Goal: Obtain resource: Obtain resource

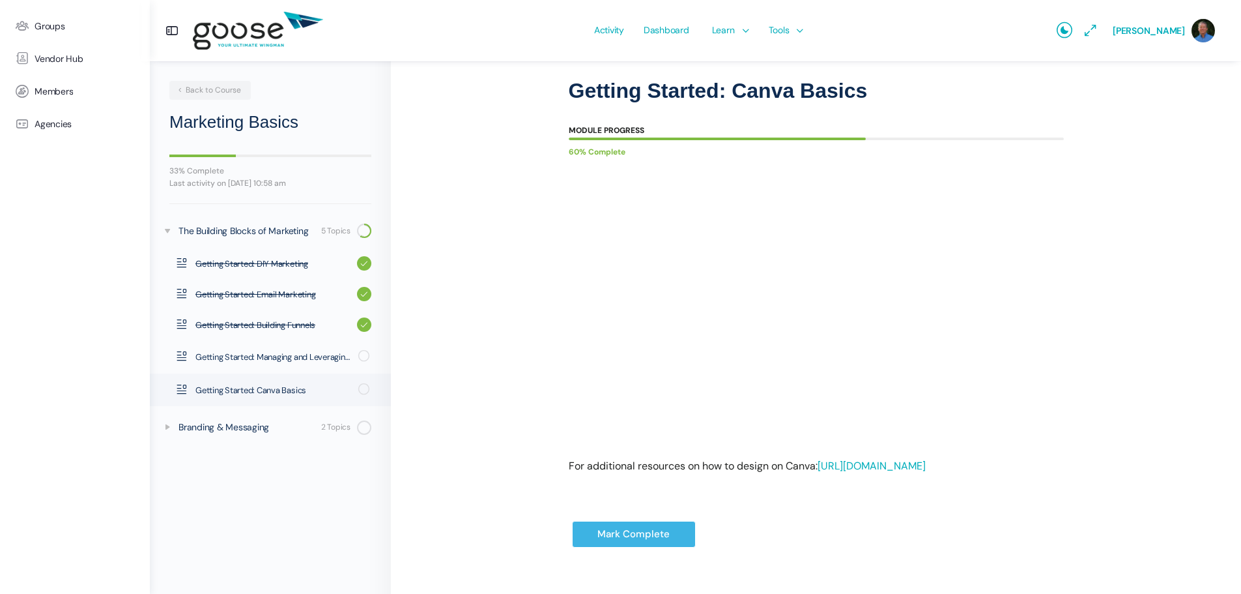
scroll to position [104, 0]
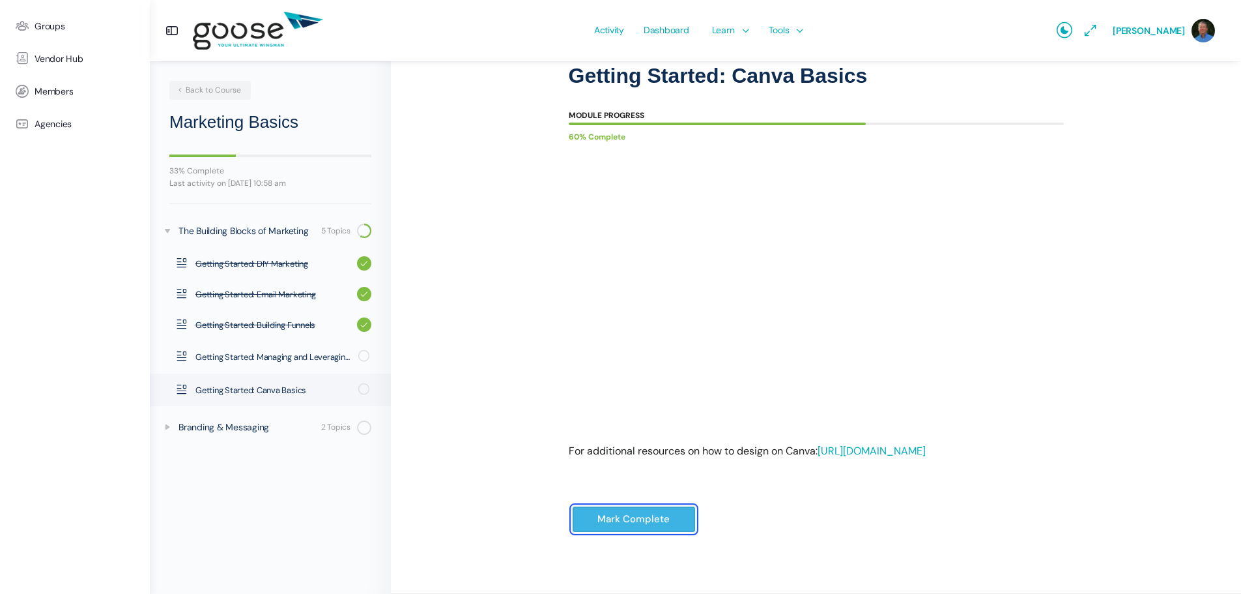
click at [597, 512] on input "Mark Complete" at bounding box center [634, 519] width 124 height 27
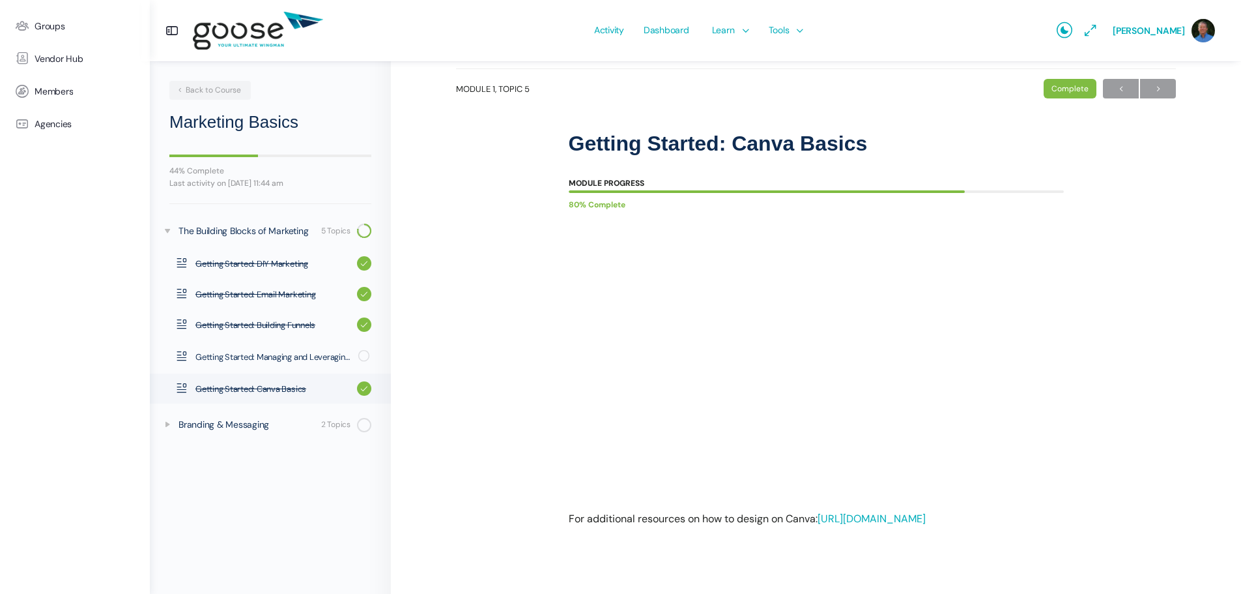
scroll to position [57, 0]
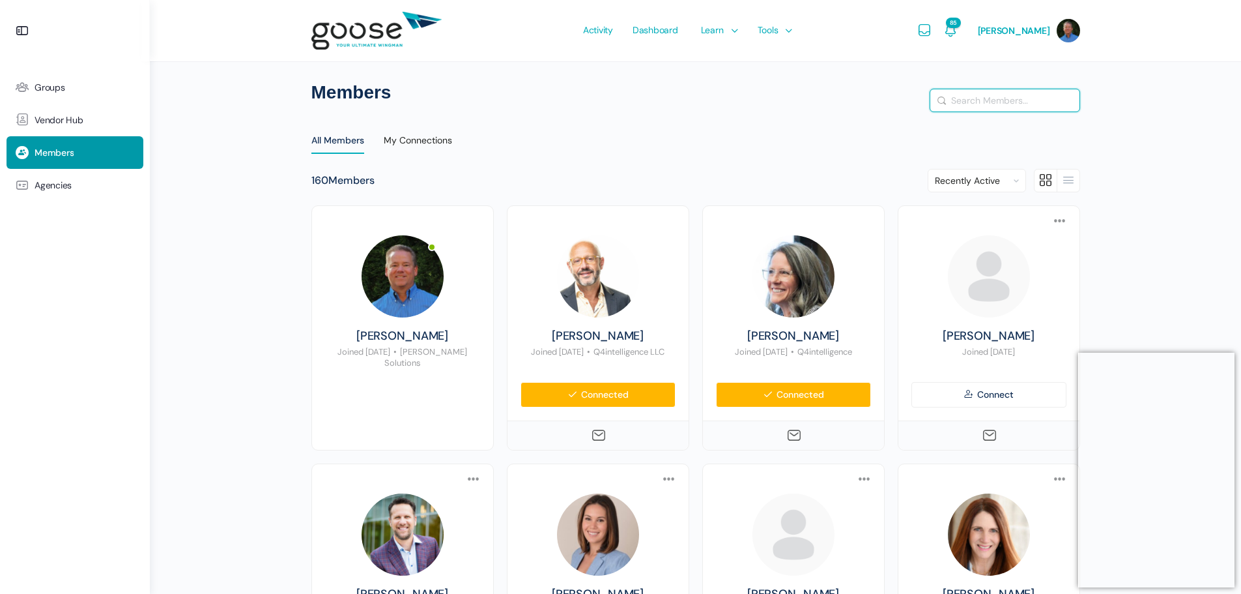
click at [982, 102] on input "Search Members…" at bounding box center [1004, 100] width 149 height 22
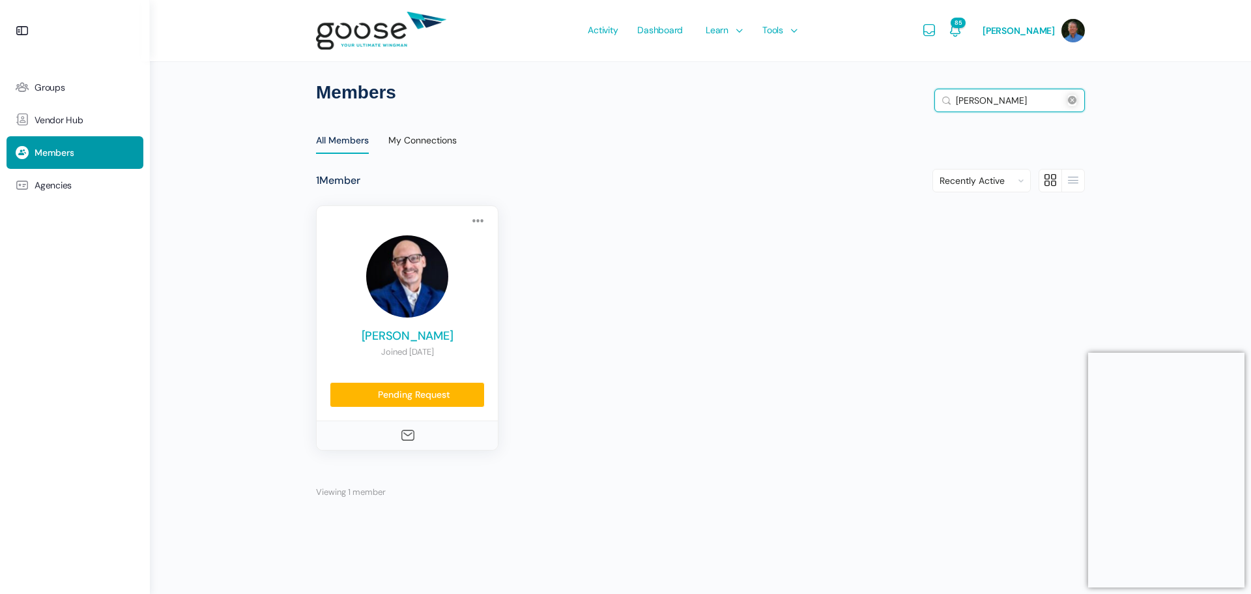
type input "jon"
click at [397, 336] on link "[PERSON_NAME]" at bounding box center [407, 336] width 155 height 14
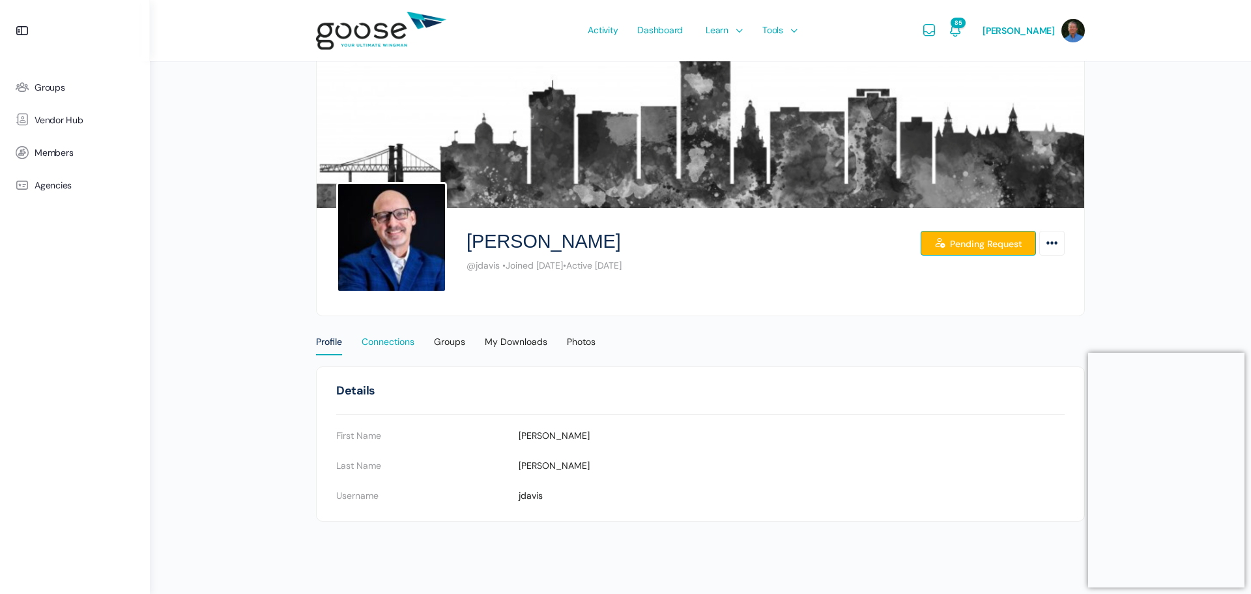
click at [397, 345] on div "Connections" at bounding box center [388, 346] width 53 height 20
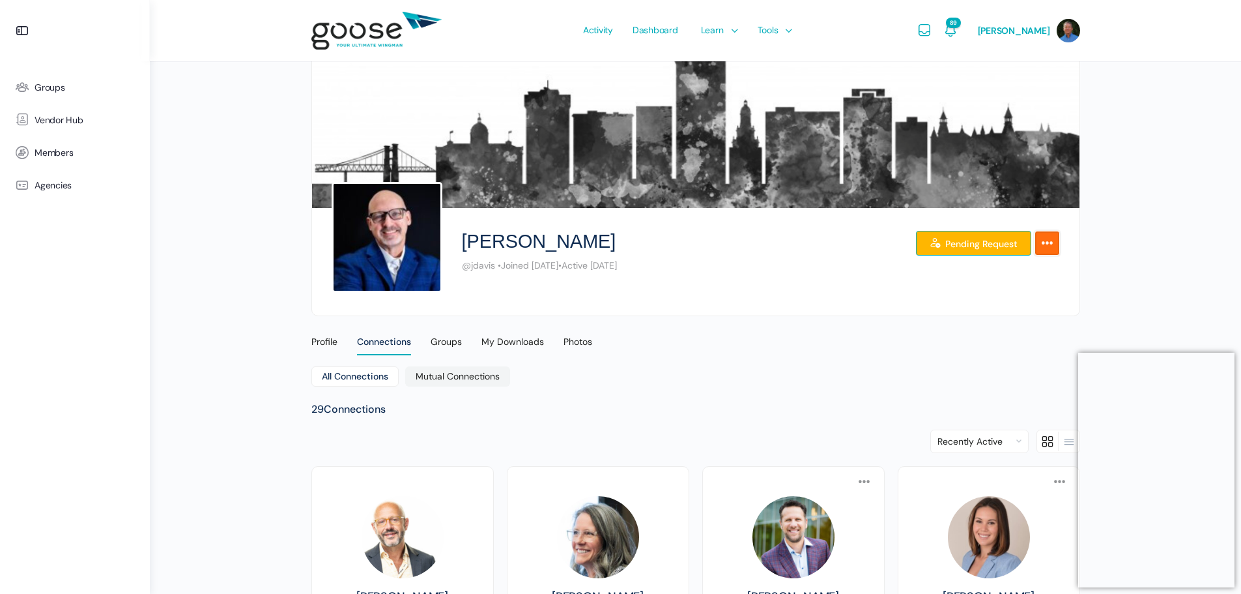
click at [1057, 247] on link "More Options" at bounding box center [1047, 243] width 25 height 25
click at [317, 343] on div "Profile" at bounding box center [324, 346] width 26 height 20
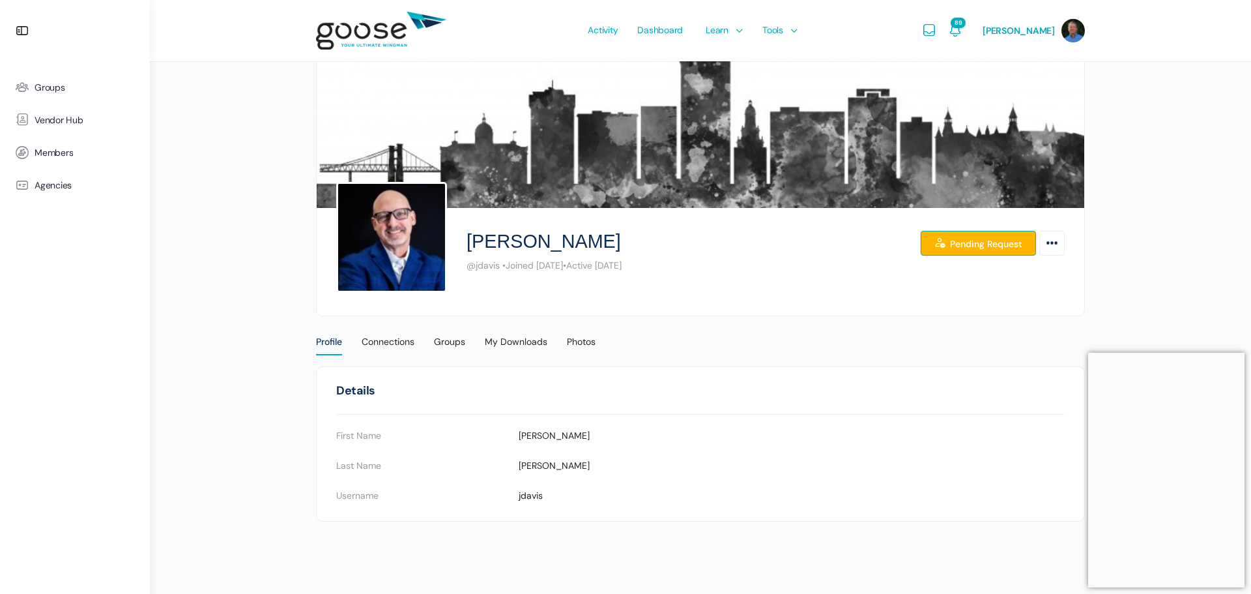
click at [276, 461] on div "Jonathan Davis @jdavis • Joined Jul 2023 • Active 2 weeks ago Pending Request O…" at bounding box center [700, 291] width 1101 height 583
click at [1050, 242] on icon "More Options" at bounding box center [1052, 242] width 14 height 23
click at [1022, 296] on link "Send Message" at bounding box center [1000, 293] width 111 height 25
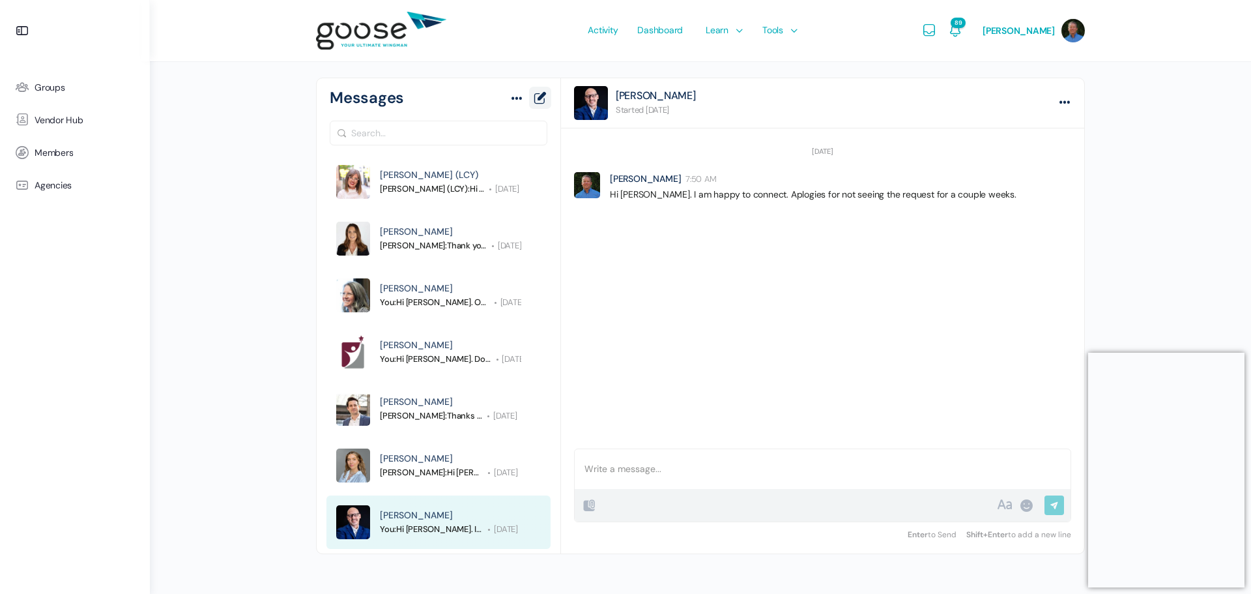
click at [540, 98] on link "New Message" at bounding box center [540, 98] width 14 height 19
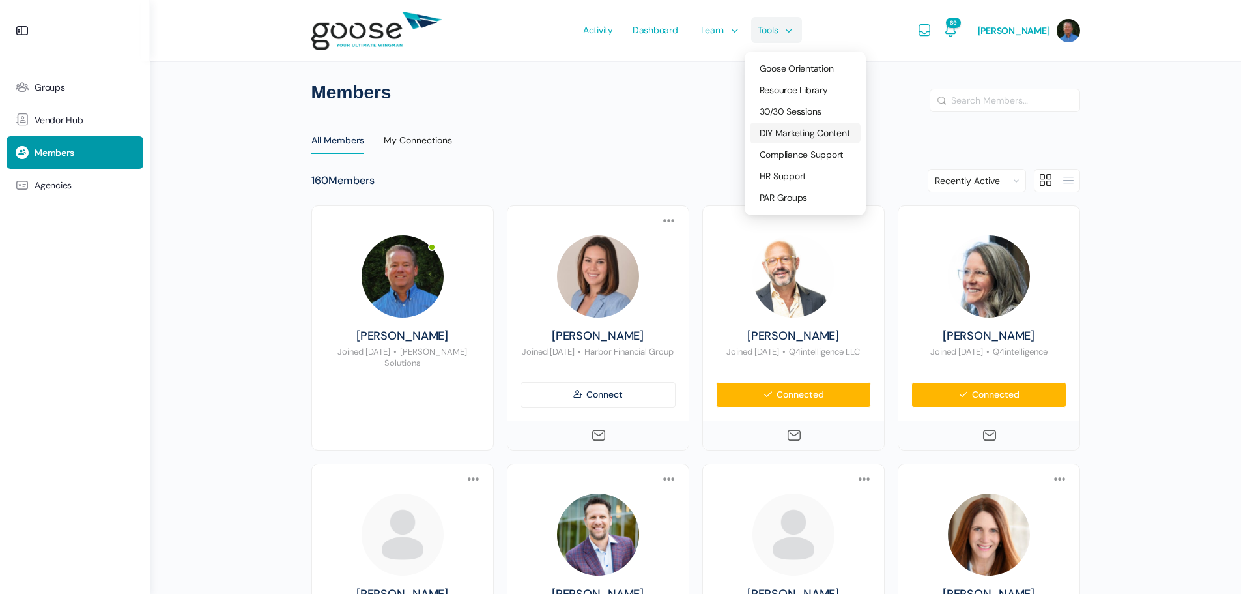
click at [793, 133] on span "DIY Marketing Content" at bounding box center [805, 133] width 91 height 12
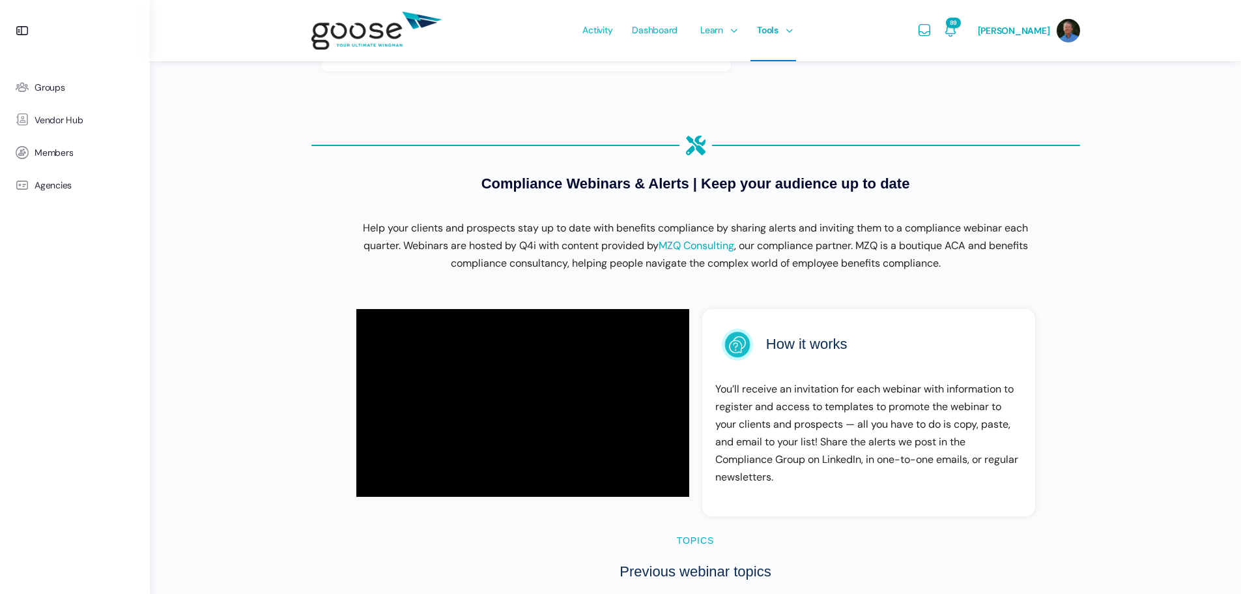
scroll to position [456, 0]
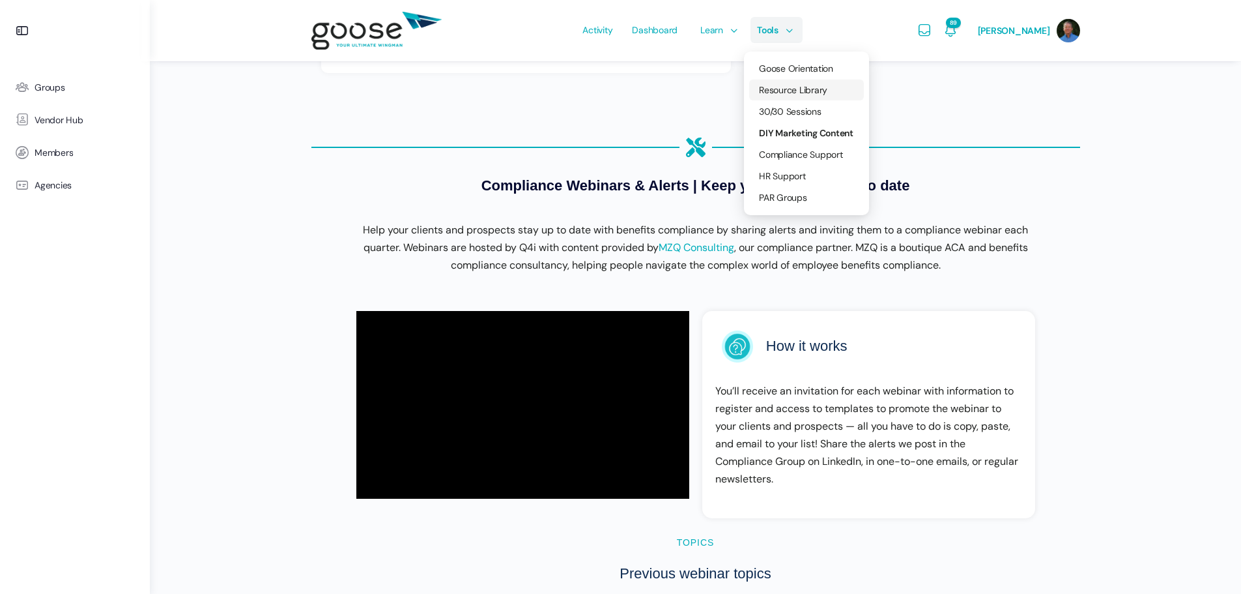
click at [790, 88] on span "Resource Library" at bounding box center [793, 90] width 68 height 12
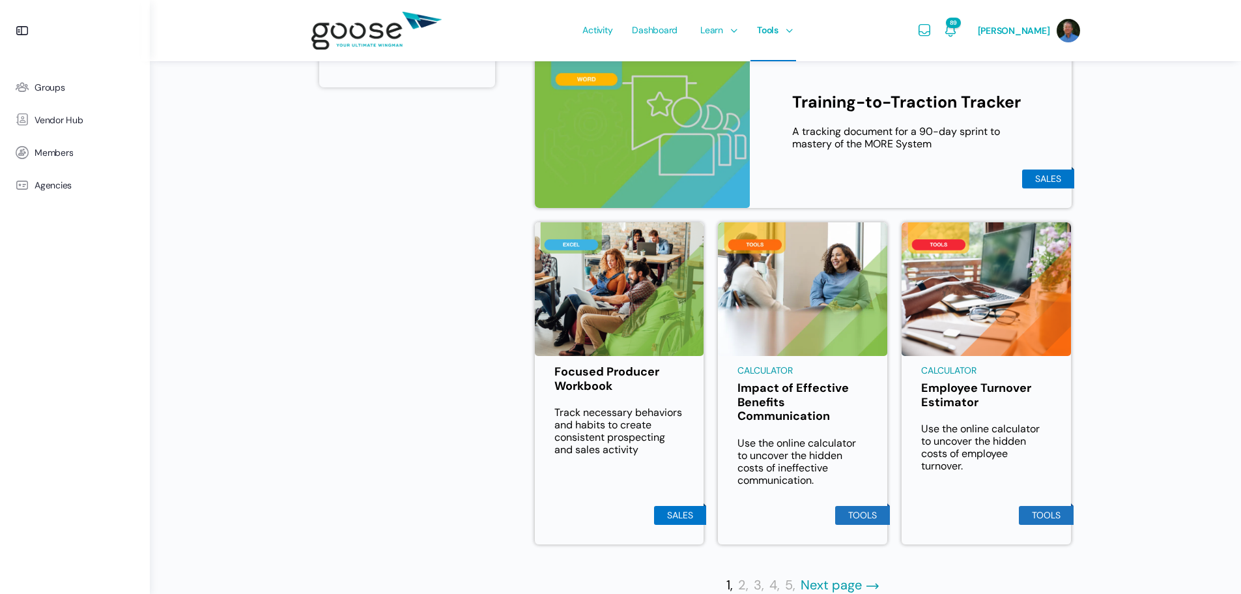
scroll to position [632, 0]
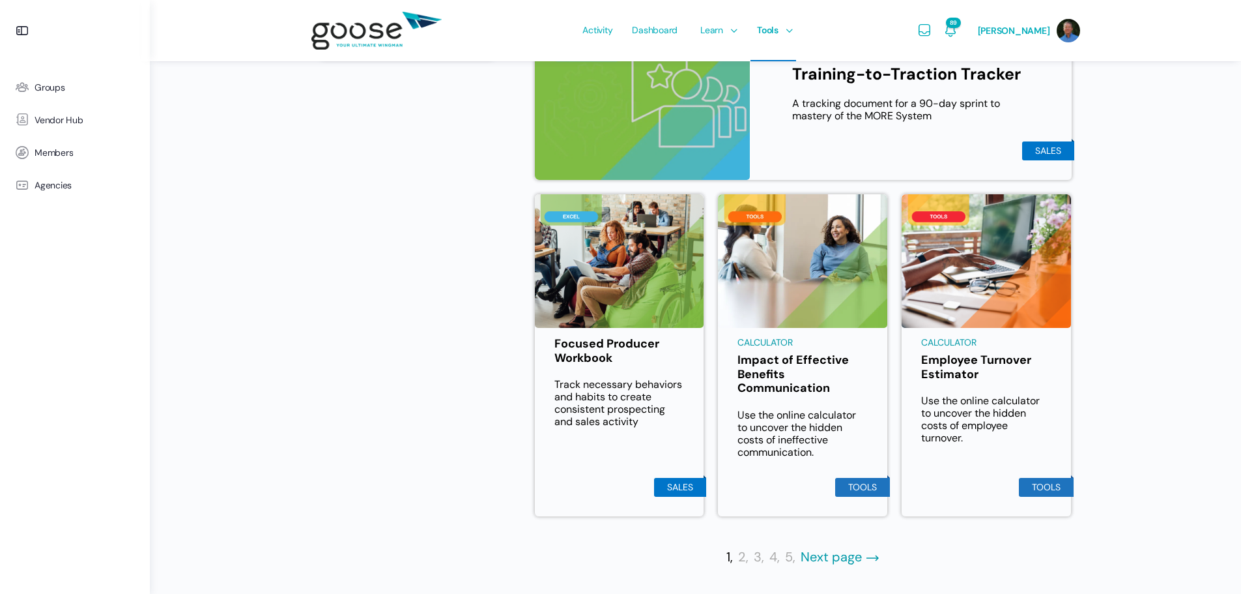
click at [825, 558] on link "Next page" at bounding box center [840, 557] width 79 height 16
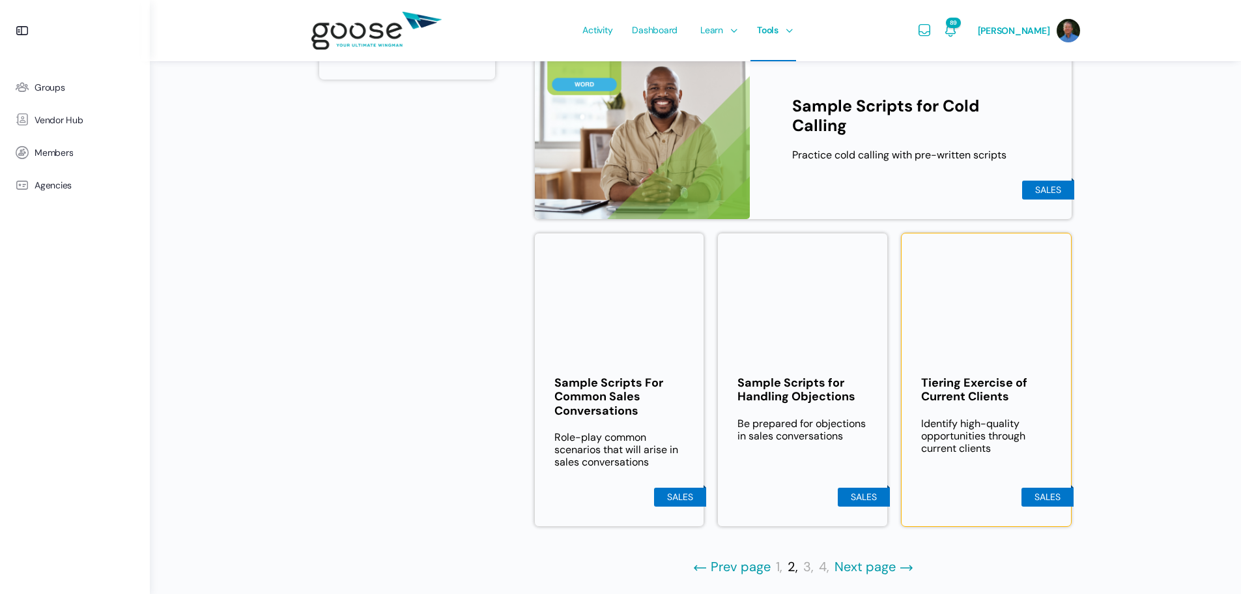
scroll to position [622, 0]
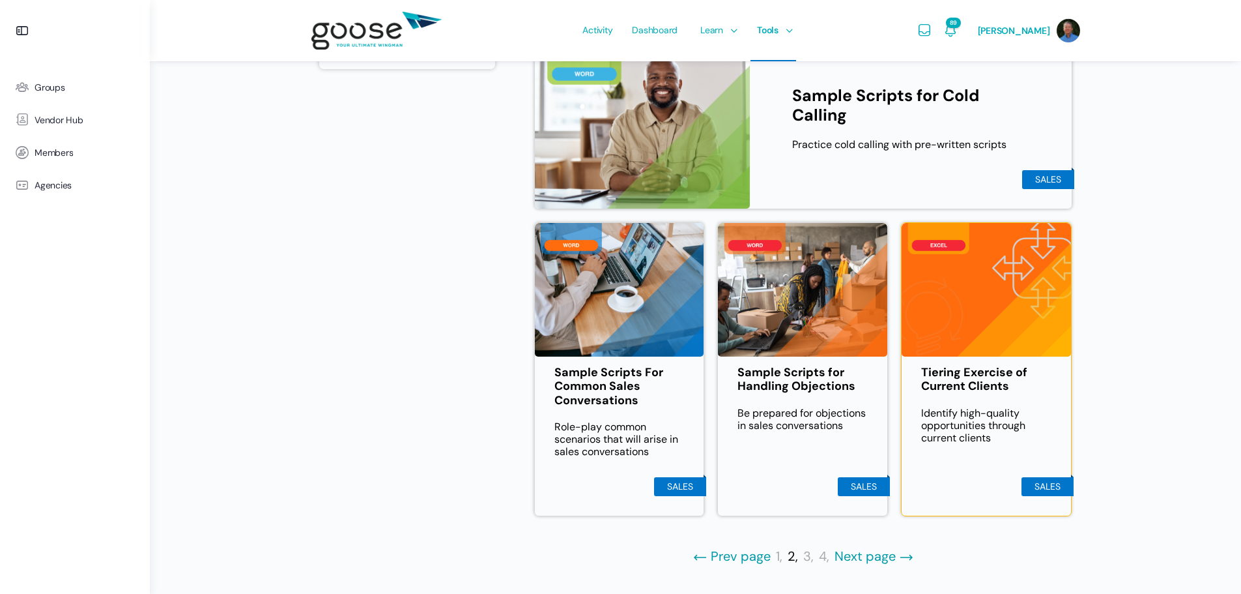
click at [840, 556] on link "Next page" at bounding box center [874, 557] width 79 height 16
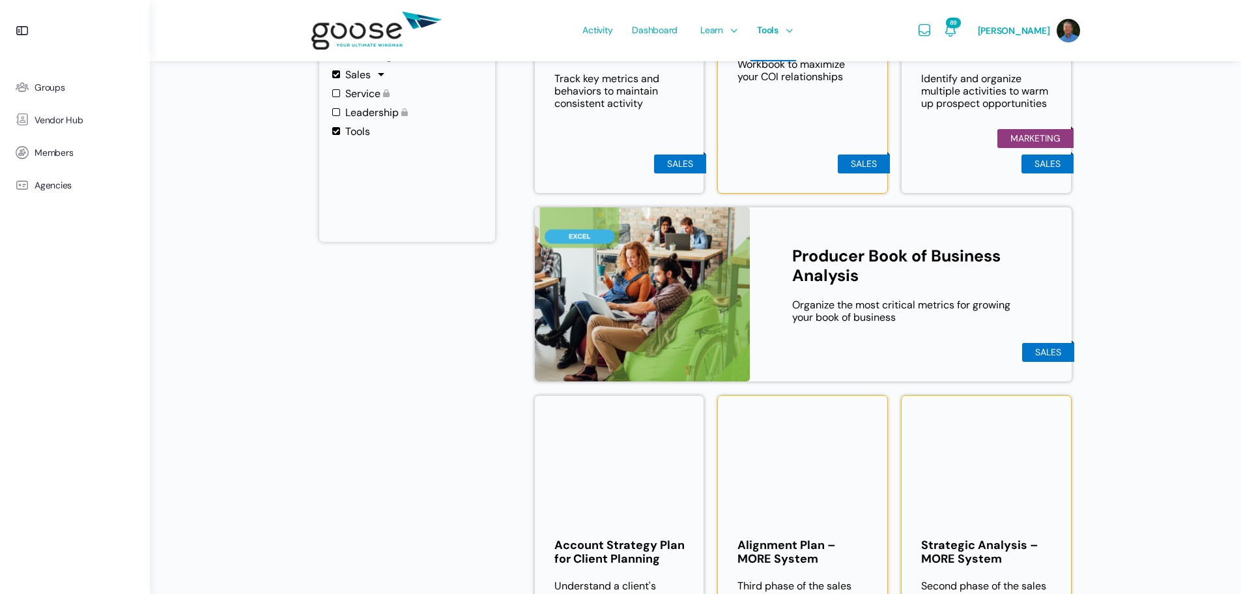
scroll to position [621, 0]
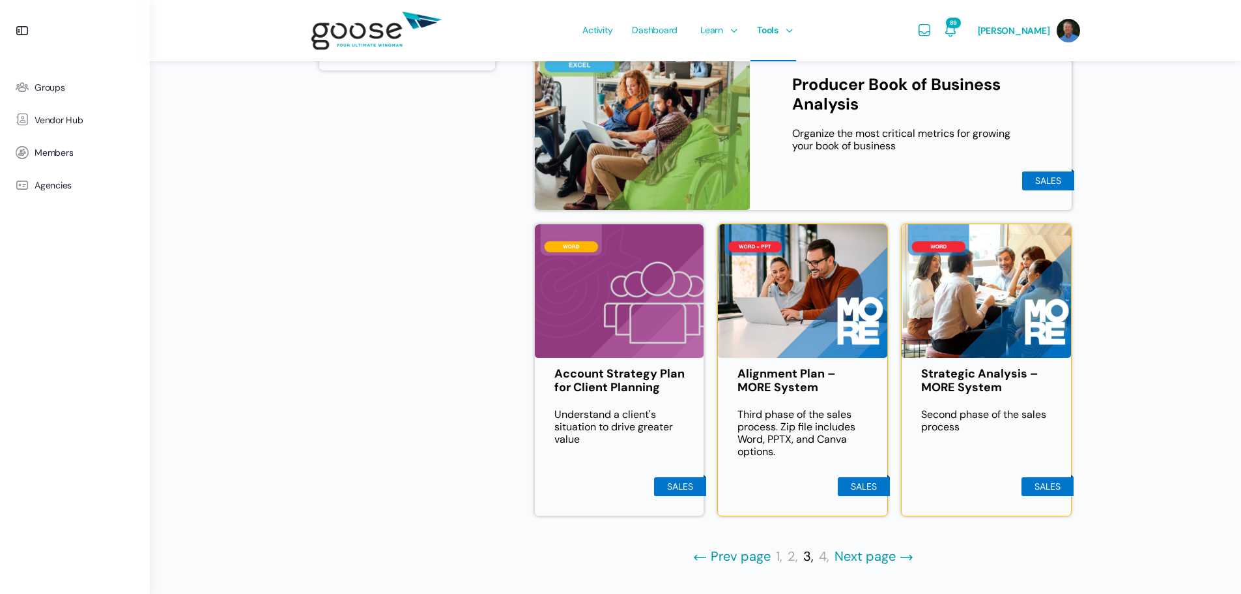
click at [846, 558] on link "Next page" at bounding box center [874, 557] width 79 height 16
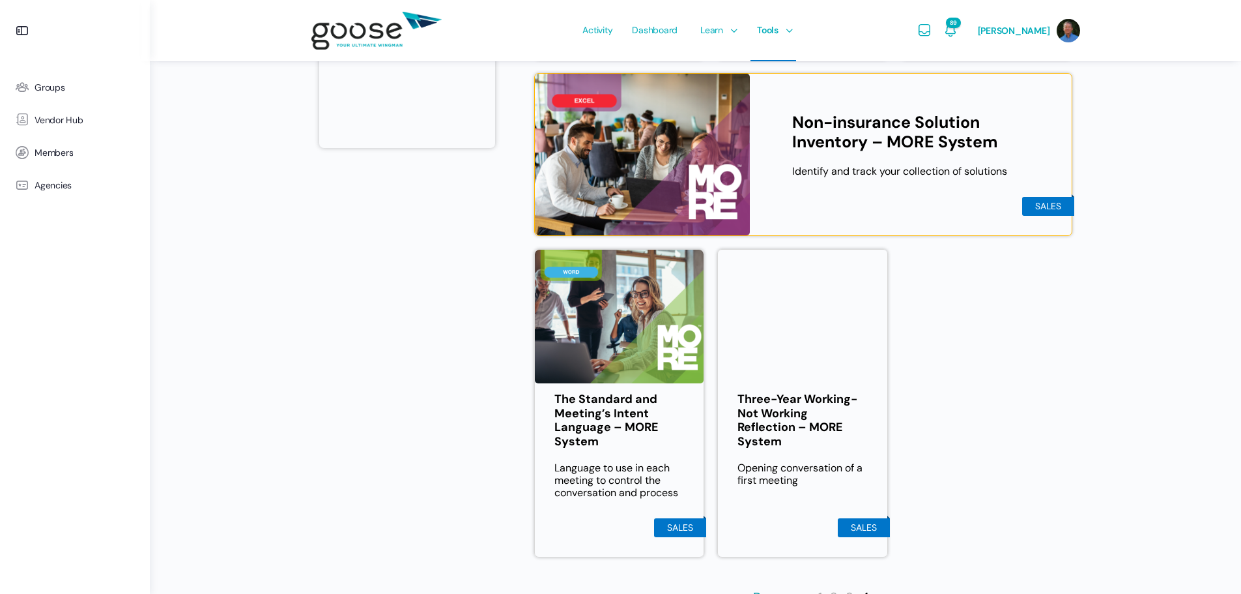
scroll to position [584, 0]
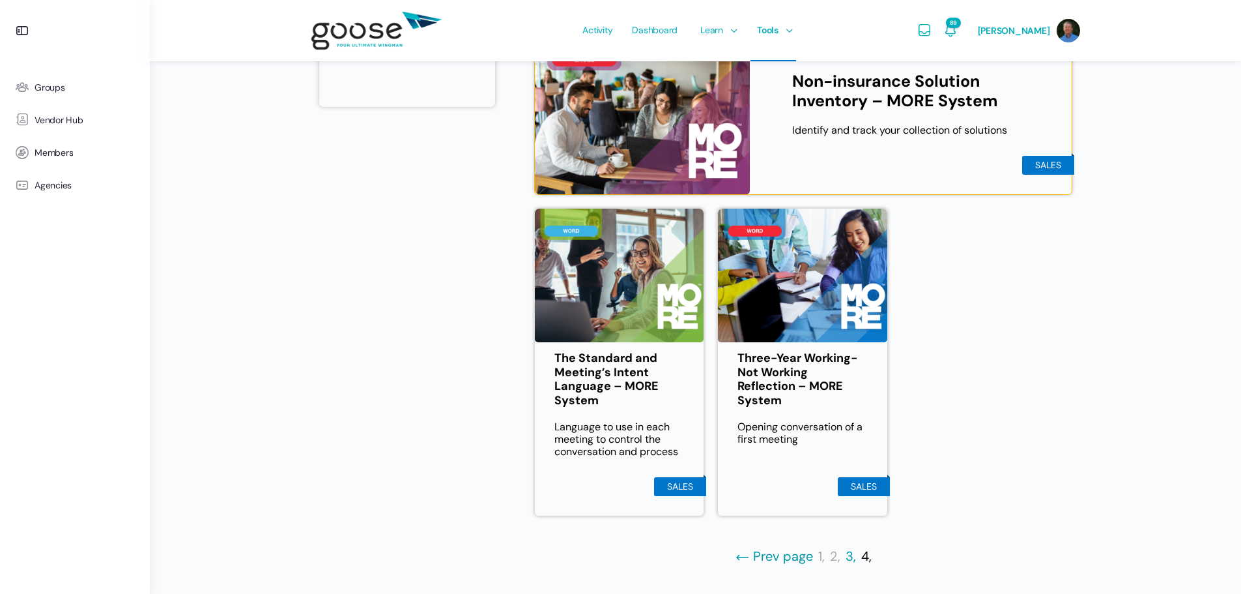
click at [847, 555] on link "3," at bounding box center [851, 557] width 10 height 16
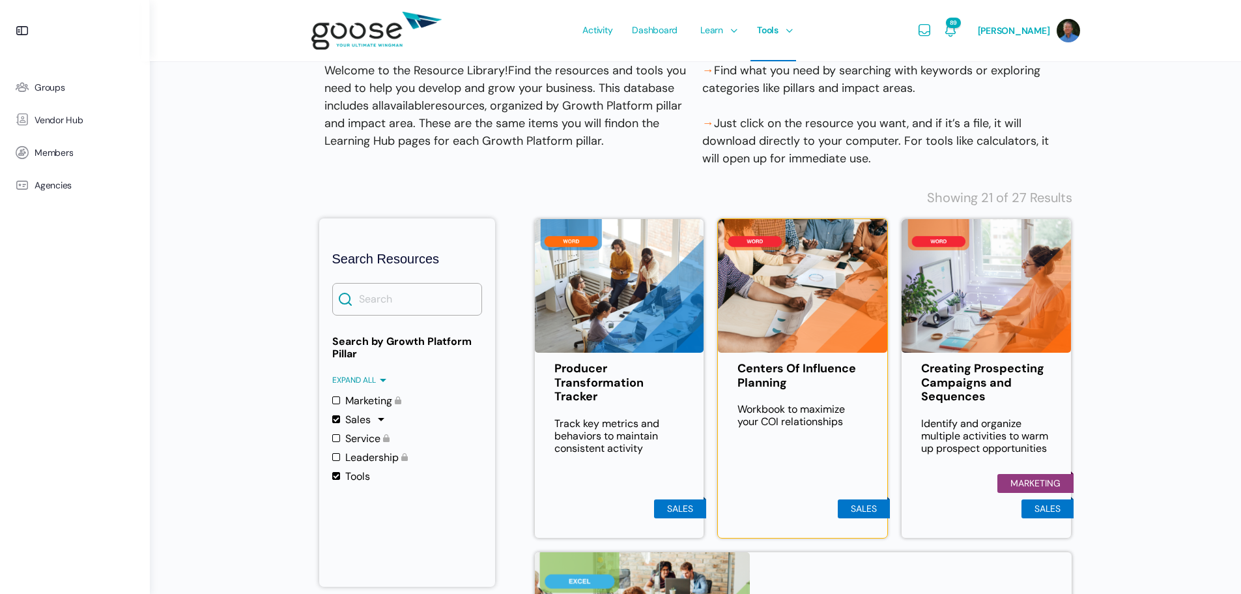
scroll to position [326, 0]
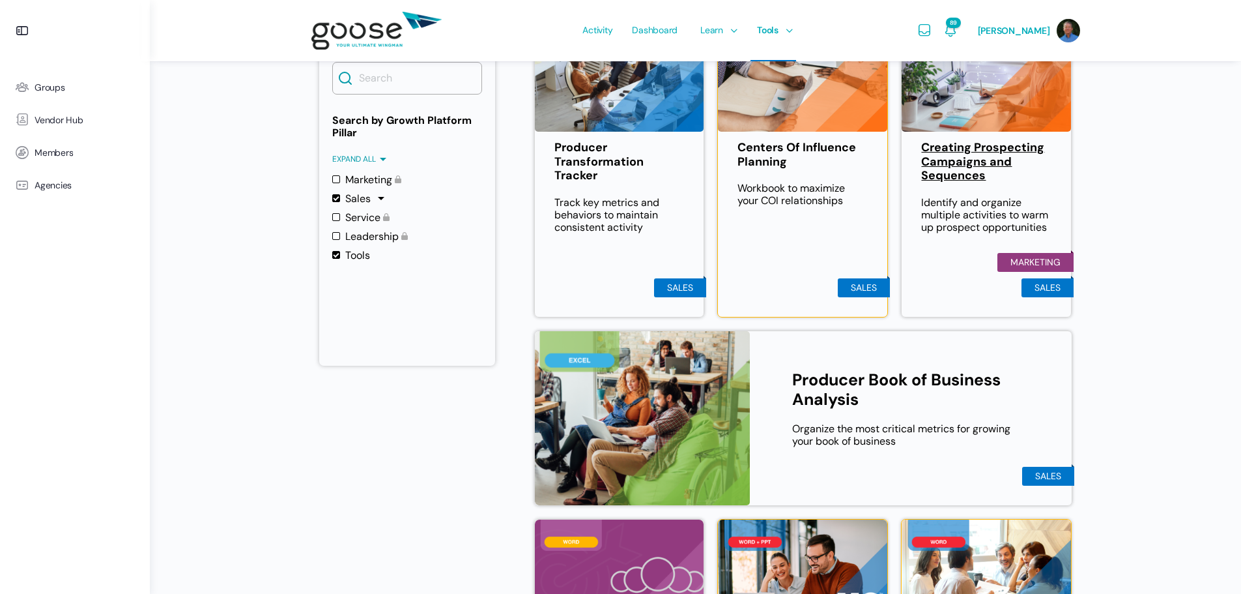
click at [949, 164] on link "Creating Prospecting Campaigns and Sequences" at bounding box center [986, 162] width 130 height 42
